Goal: Check status: Check status

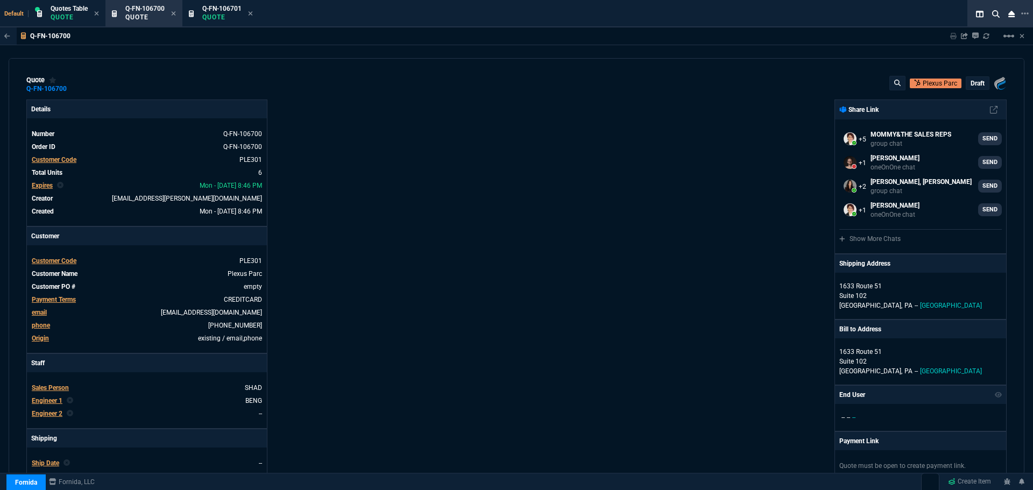
select select "12: [PERSON_NAME]"
click at [174, 13] on icon at bounding box center [173, 13] width 5 height 6
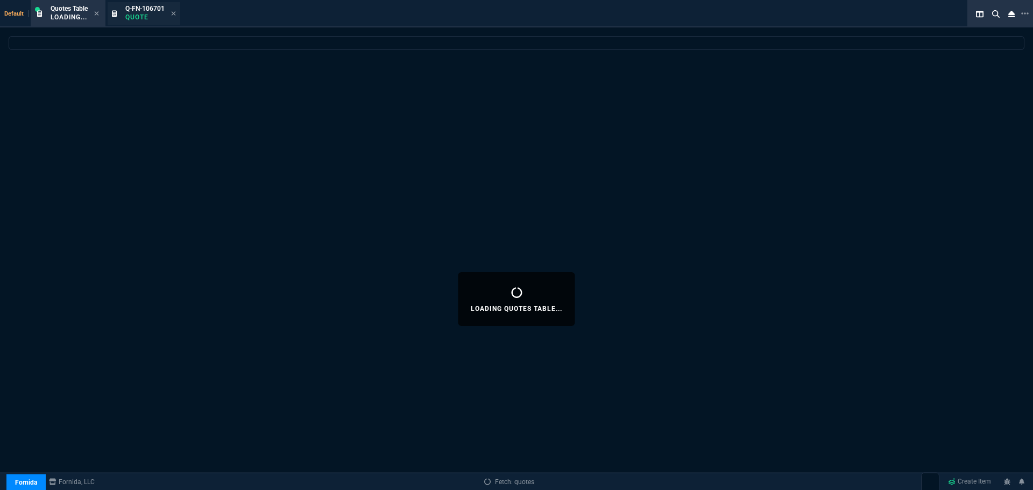
click at [144, 12] on div "Q-FN-106701 Quote" at bounding box center [144, 13] width 39 height 19
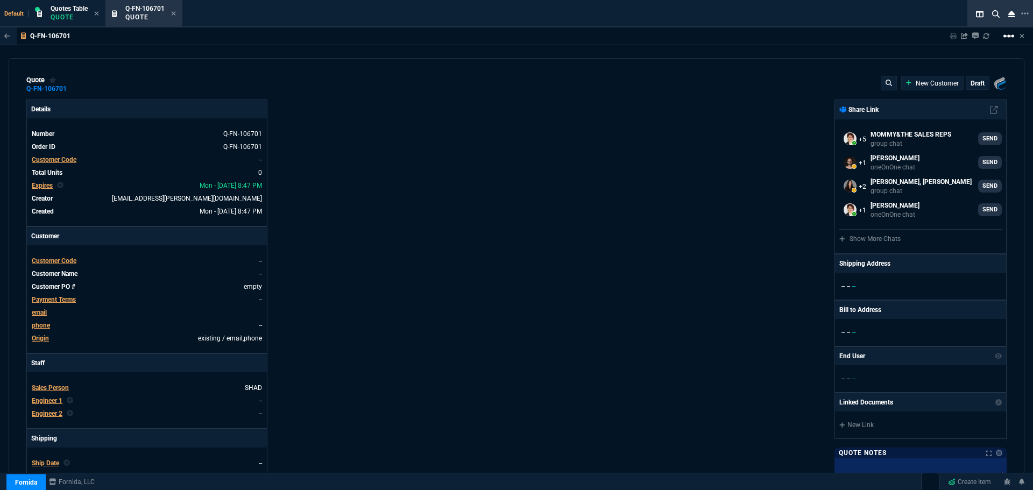
click at [1013, 34] on mat-icon "linear_scale" at bounding box center [1009, 36] width 13 height 13
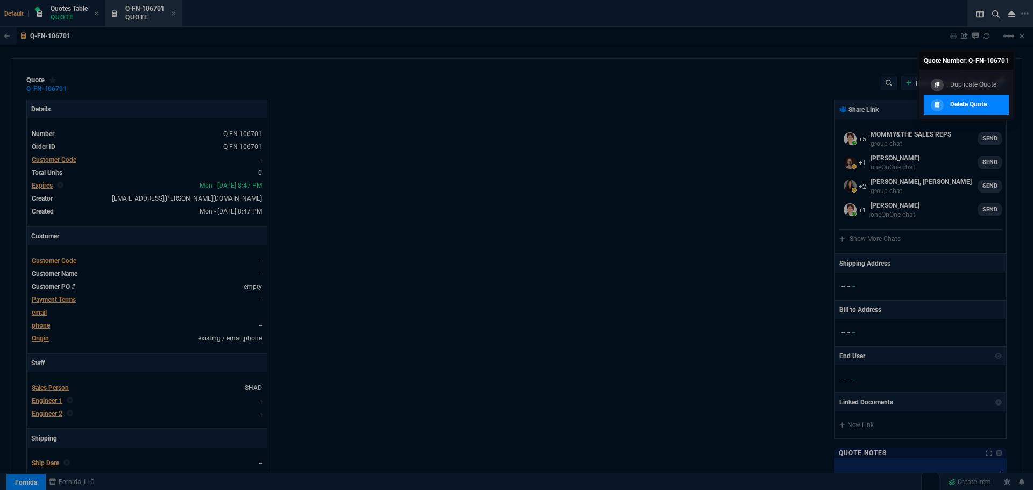
click at [966, 103] on p "Delete Quote" at bounding box center [969, 105] width 37 height 10
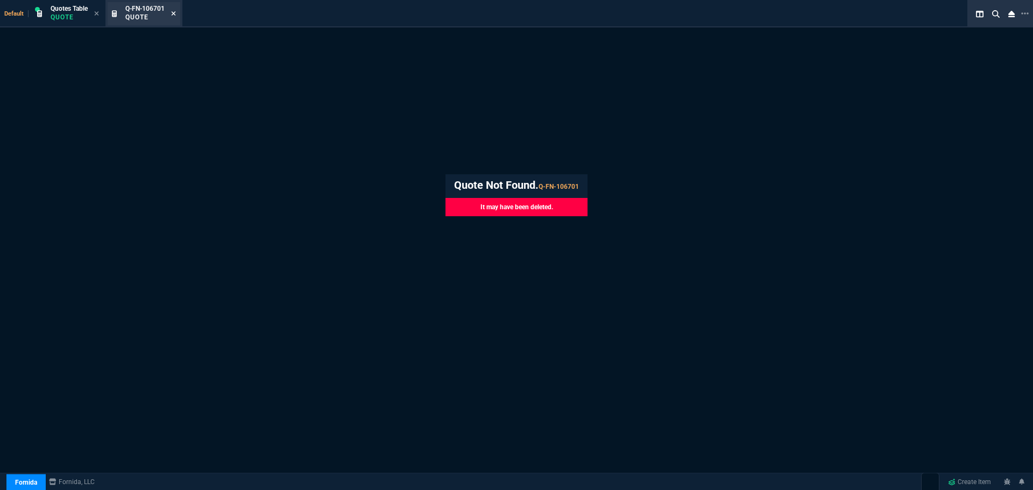
click at [174, 13] on icon at bounding box center [174, 13] width 4 height 4
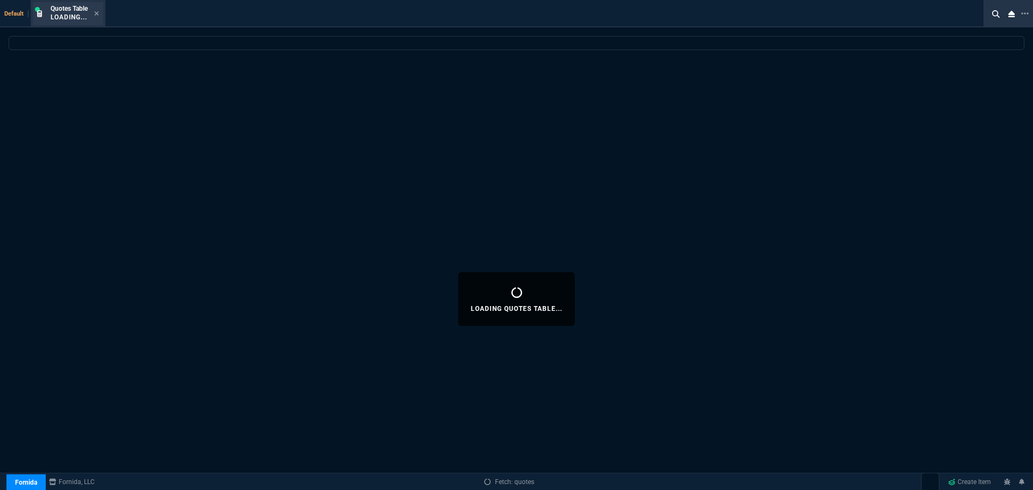
click at [81, 12] on div "Quotes Table Loading..." at bounding box center [69, 13] width 37 height 19
select select
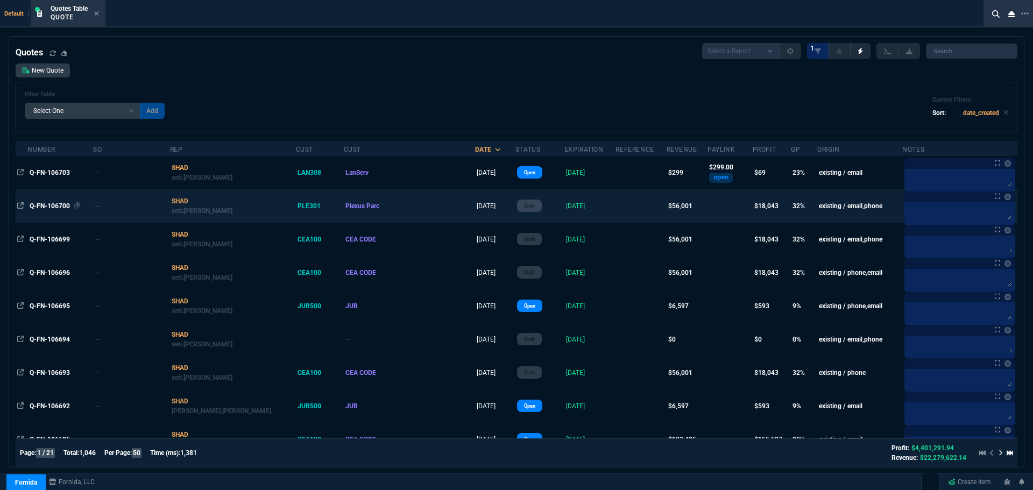
click at [49, 206] on span "Q-FN-106700" at bounding box center [50, 206] width 40 height 8
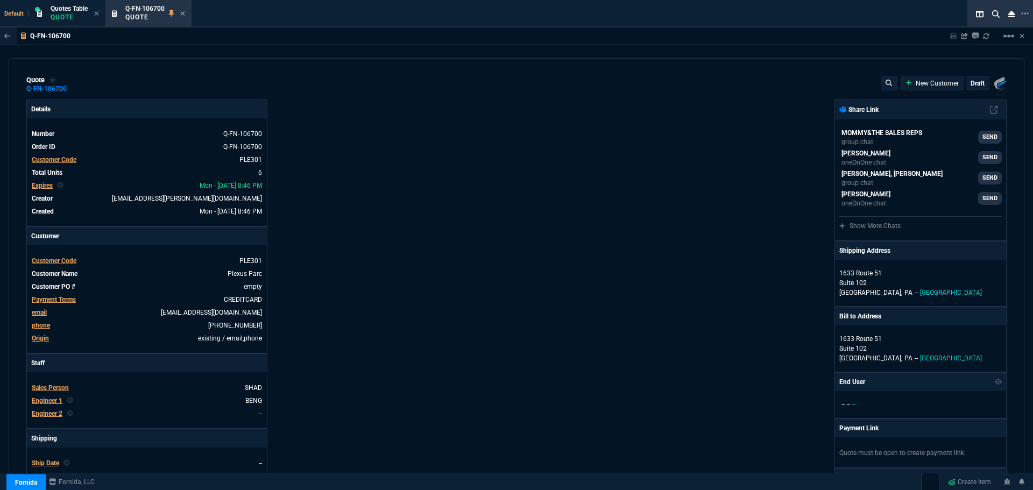
type input "36"
type input "6674"
type input "0"
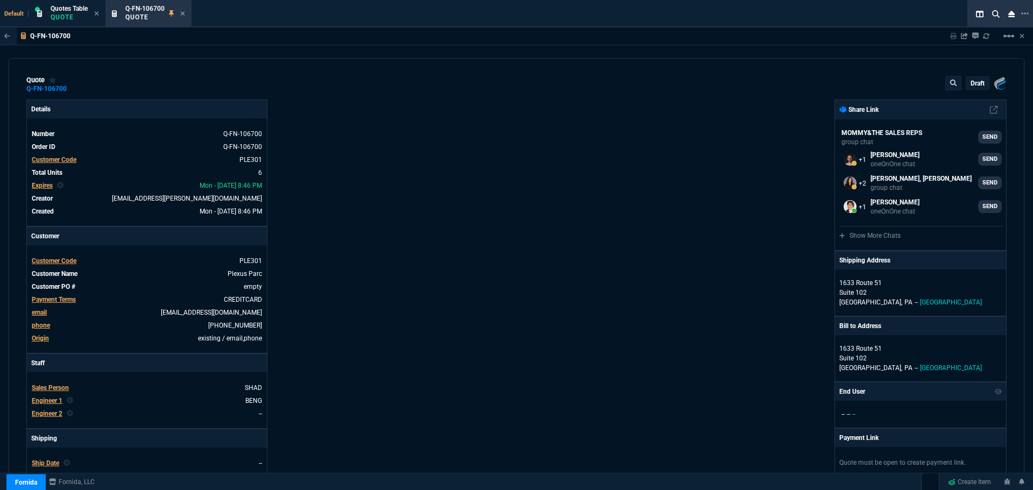
type input "91"
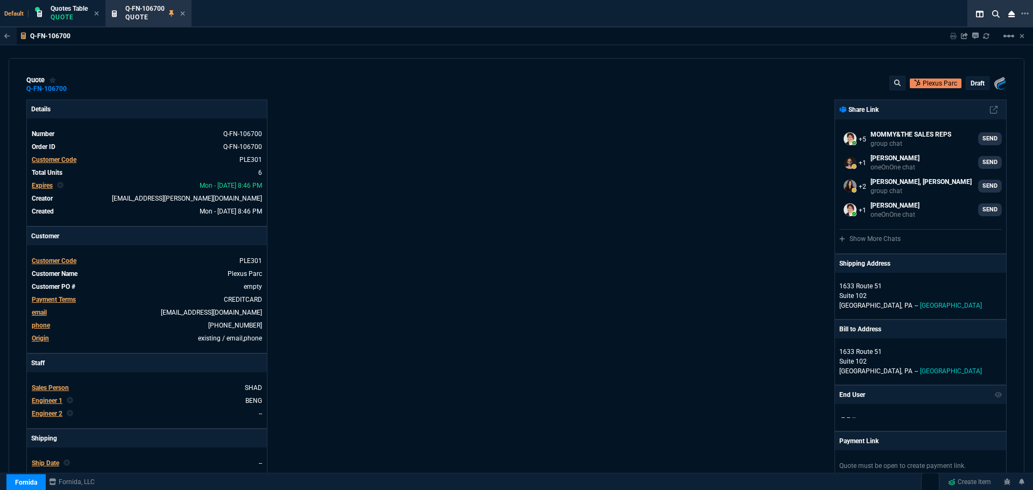
click at [971, 85] on p "draft" at bounding box center [978, 83] width 14 height 9
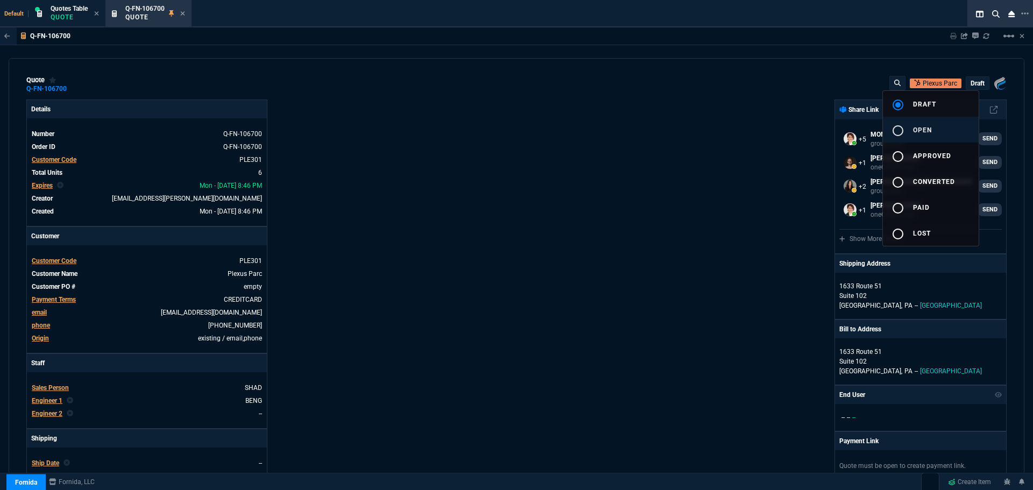
click at [906, 131] on div "radio_button_unchecked" at bounding box center [903, 130] width 22 height 13
click at [689, 184] on div at bounding box center [516, 245] width 1033 height 490
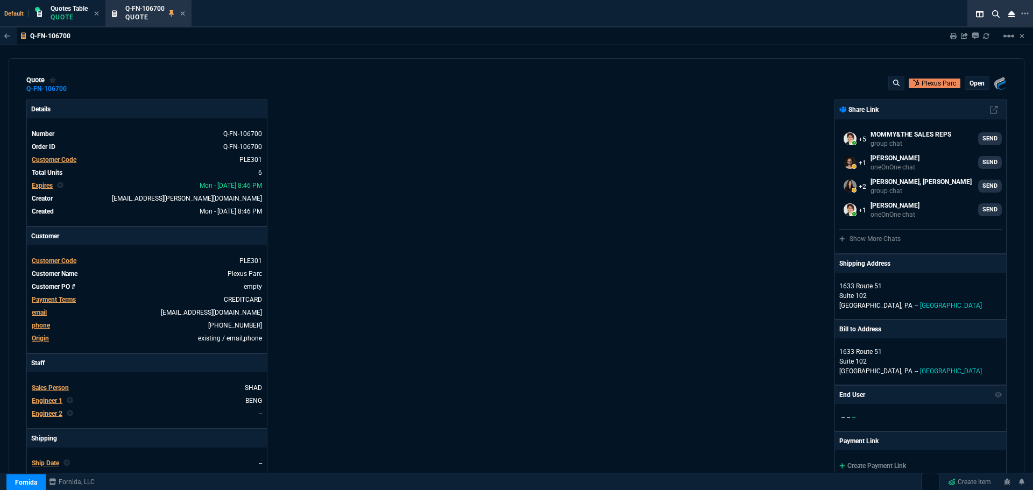
type input "36"
type input "6674"
type input "0"
type input "91"
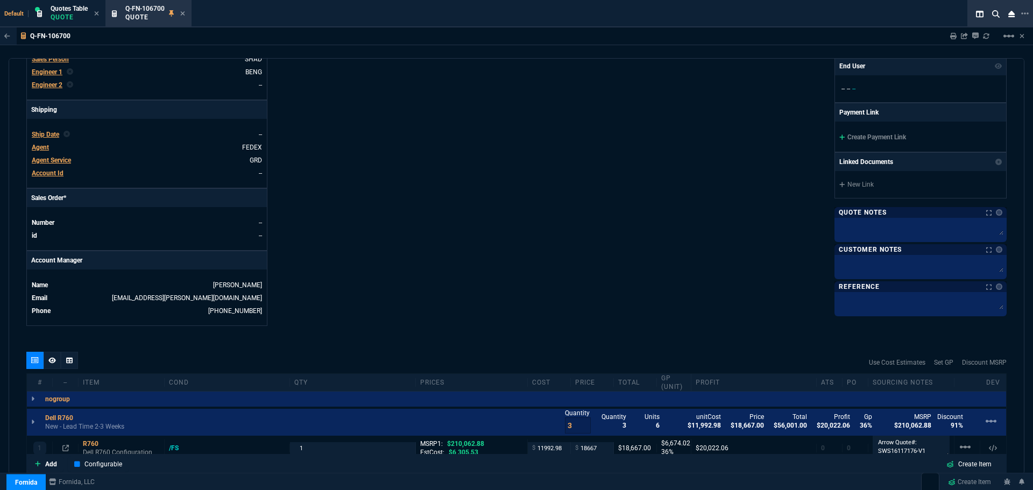
scroll to position [72, 0]
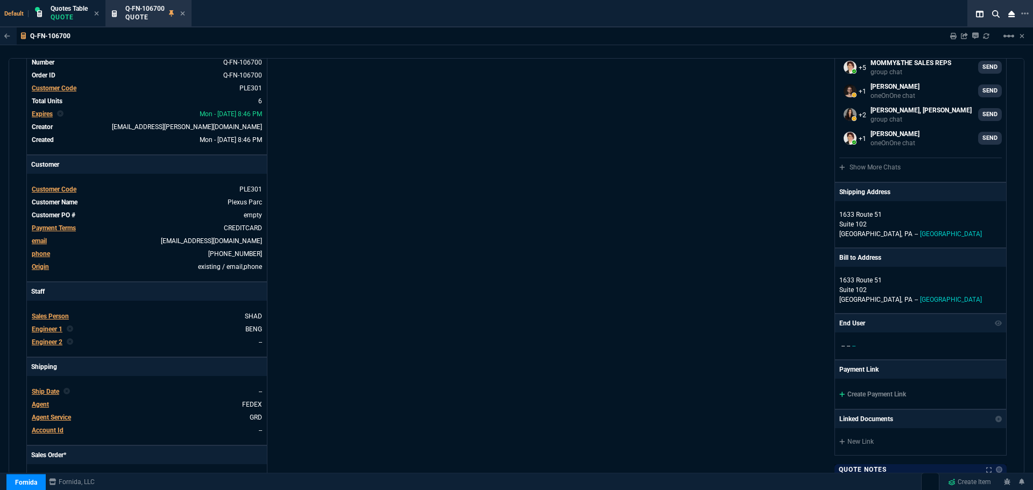
click at [184, 12] on icon at bounding box center [182, 13] width 5 height 6
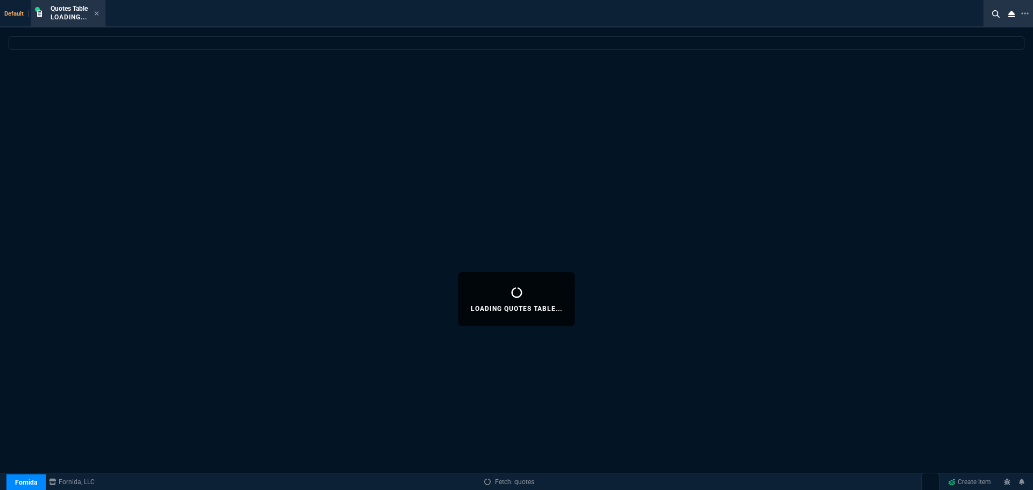
select select
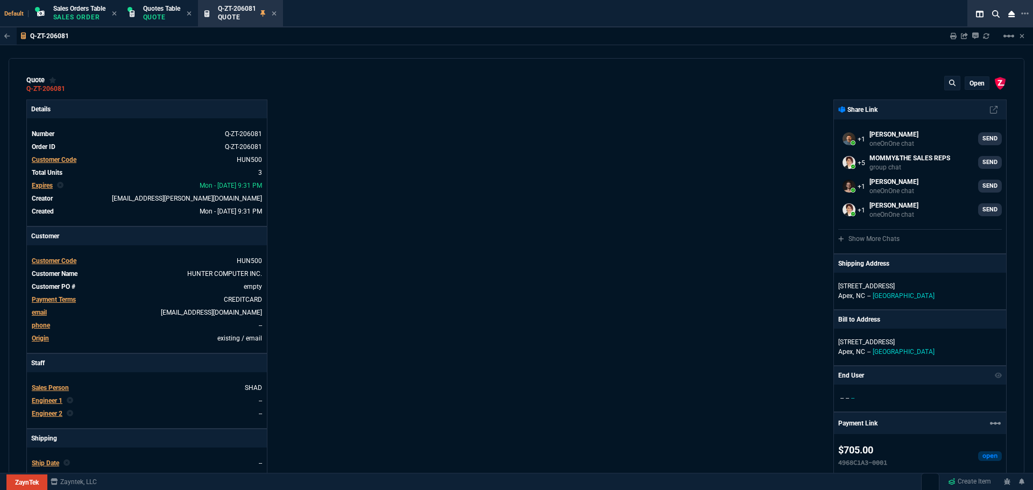
select select "12: [PERSON_NAME]"
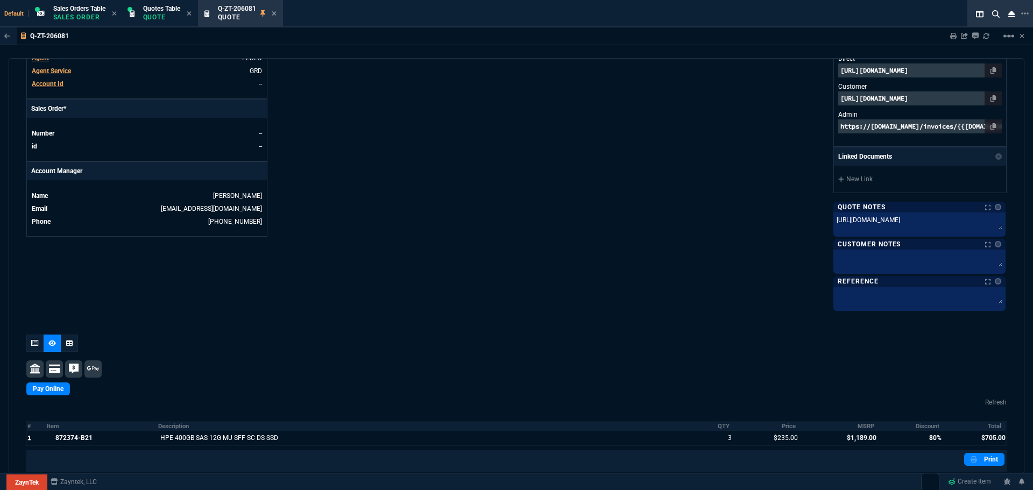
scroll to position [420, 0]
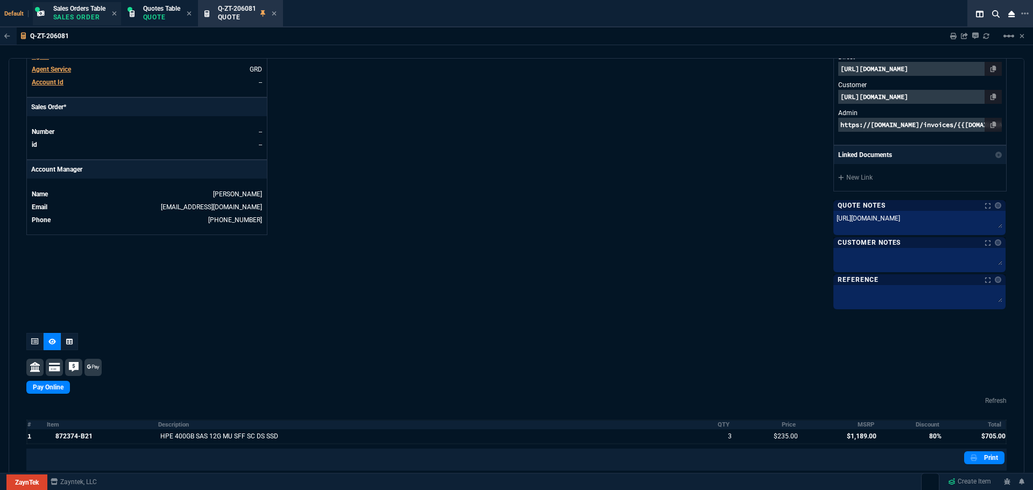
click at [69, 9] on span "Sales Orders Table" at bounding box center [79, 9] width 52 height 8
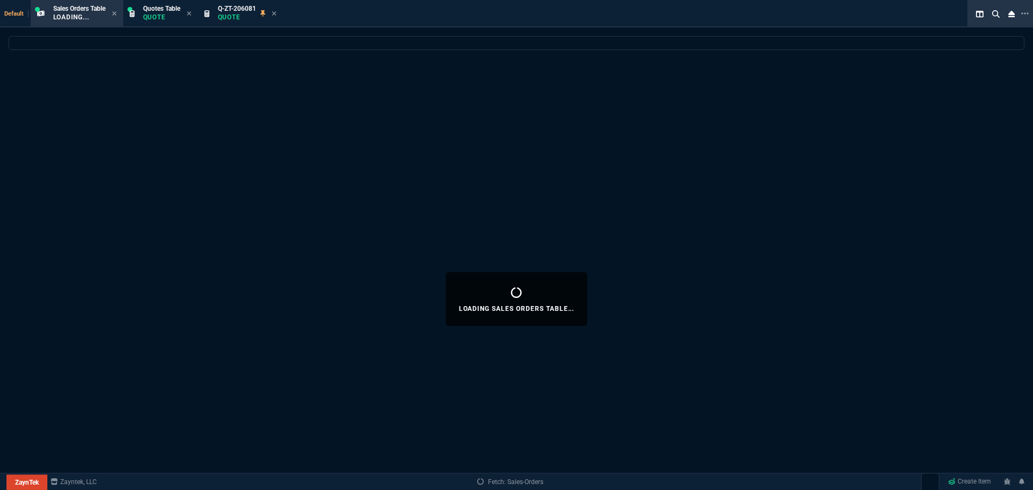
select select
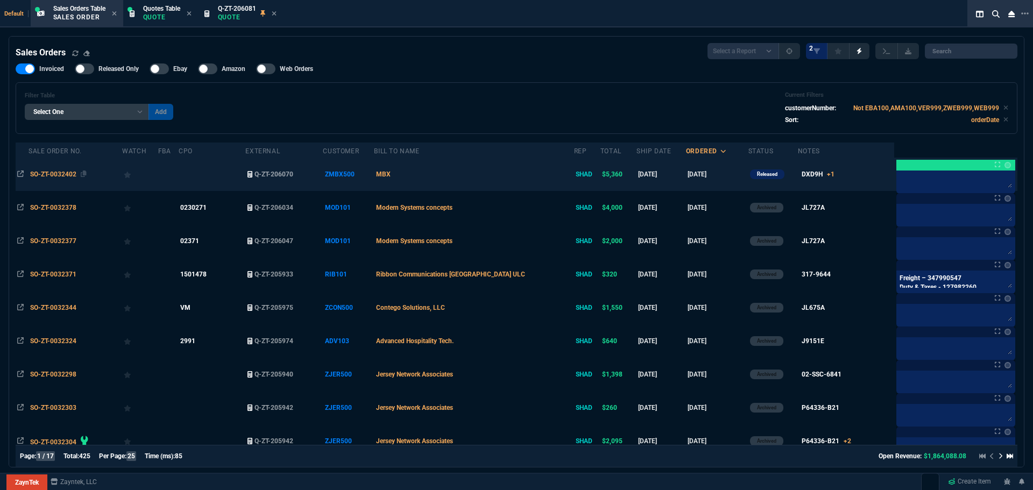
click at [50, 172] on span "SO-ZT-0032402" at bounding box center [53, 175] width 46 height 8
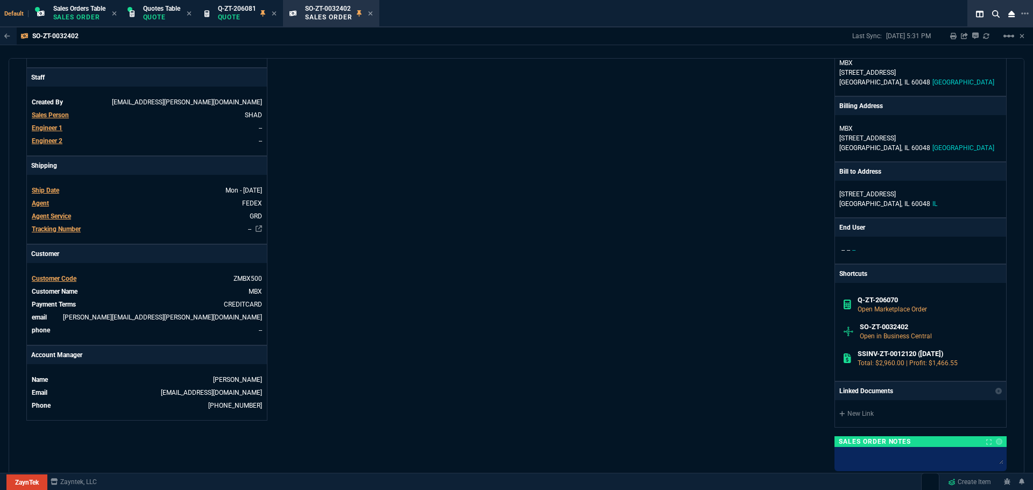
scroll to position [0, 0]
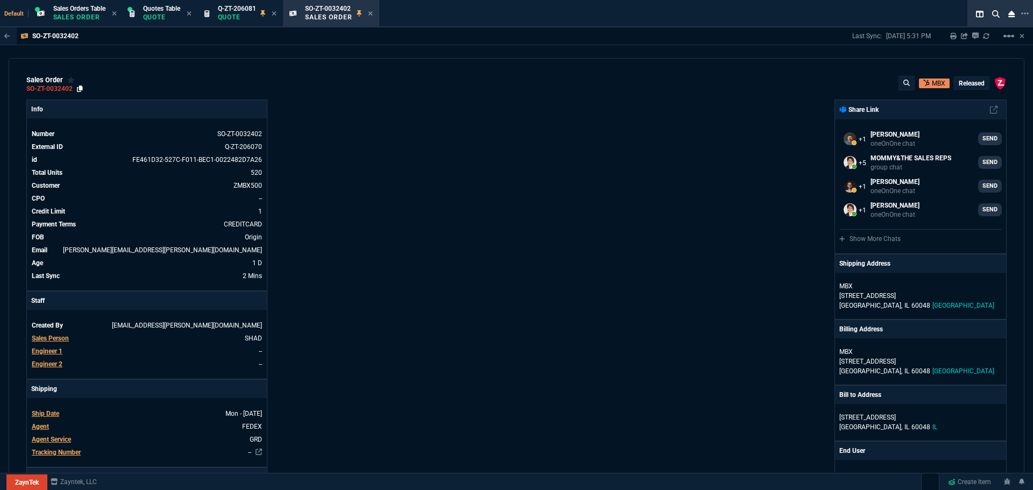
click at [80, 89] on icon at bounding box center [80, 89] width 6 height 6
